Goal: Task Accomplishment & Management: Complete application form

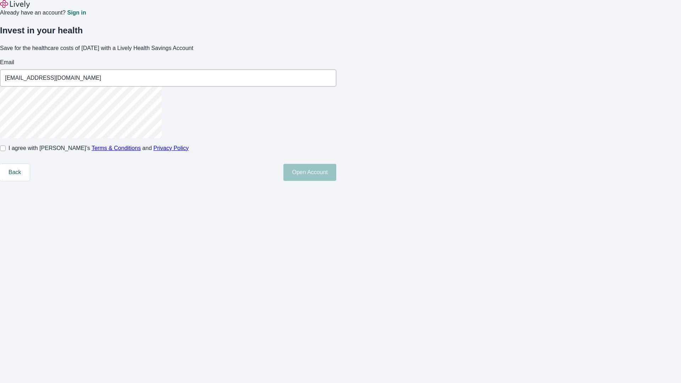
click at [6, 151] on input "I agree with Lively’s Terms & Conditions and Privacy Policy" at bounding box center [3, 148] width 6 height 6
checkbox input "true"
click at [336, 181] on button "Open Account" at bounding box center [309, 172] width 53 height 17
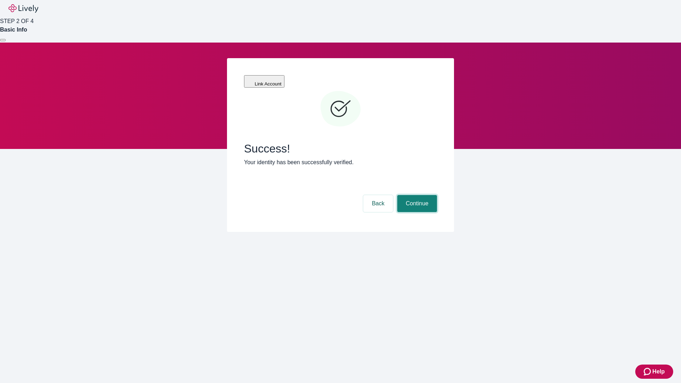
click at [416, 195] on button "Continue" at bounding box center [417, 203] width 40 height 17
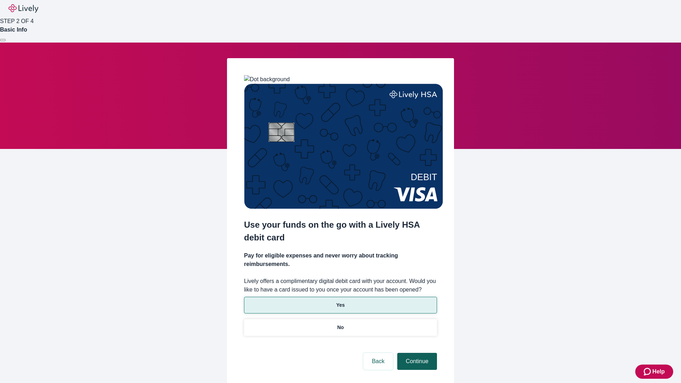
click at [340, 302] on p "Yes" at bounding box center [340, 305] width 9 height 7
click at [416, 353] on button "Continue" at bounding box center [417, 361] width 40 height 17
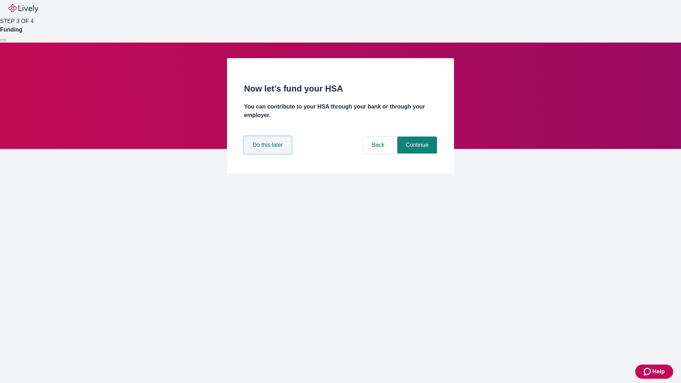
click at [269, 154] on button "Do this later" at bounding box center [267, 145] width 47 height 17
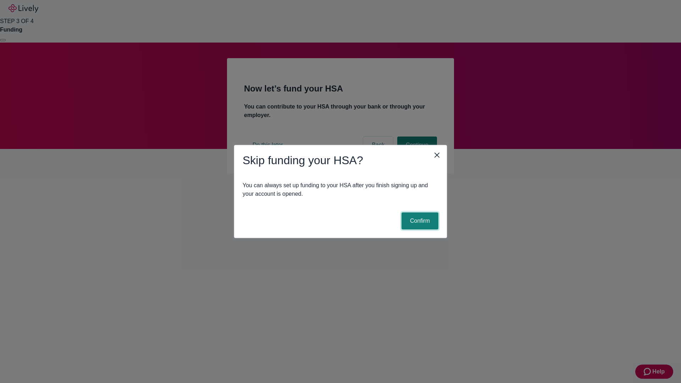
click at [419, 221] on button "Confirm" at bounding box center [420, 221] width 37 height 17
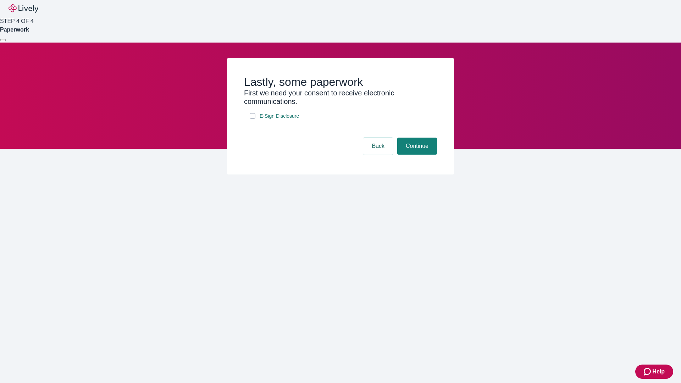
click at [253, 119] on input "E-Sign Disclosure" at bounding box center [253, 116] width 6 height 6
checkbox input "true"
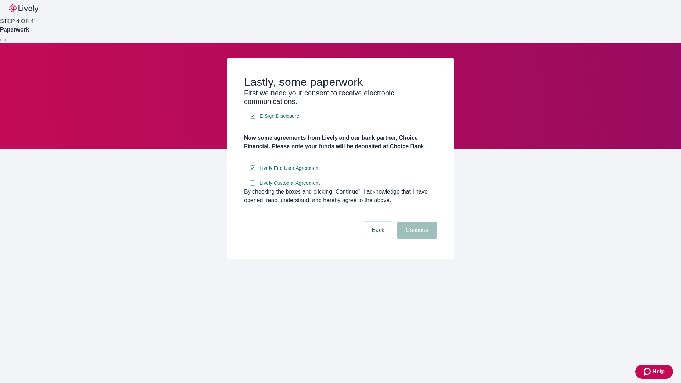
click at [253, 186] on input "Lively Custodial Agreement" at bounding box center [253, 183] width 6 height 6
checkbox input "true"
click at [416, 239] on button "Continue" at bounding box center [417, 230] width 40 height 17
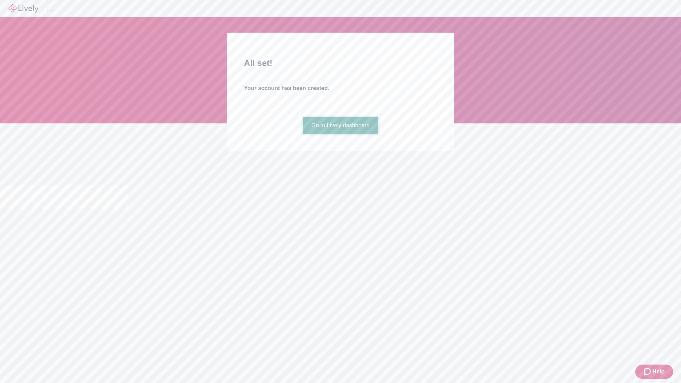
click at [340, 134] on link "Go to Lively dashboard" at bounding box center [341, 125] width 76 height 17
